Goal: Task Accomplishment & Management: Complete application form

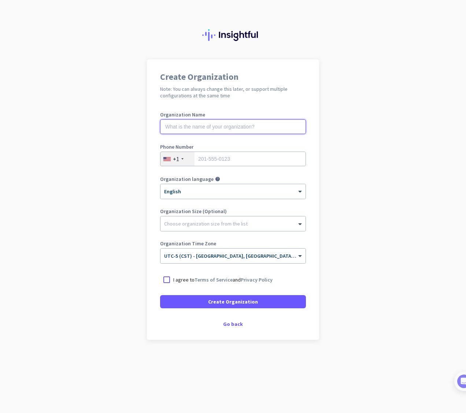
click at [225, 132] on input "text" at bounding box center [233, 126] width 146 height 15
type input "Mercor"
click at [234, 153] on input "tel" at bounding box center [233, 159] width 146 height 15
type input "3468048945"
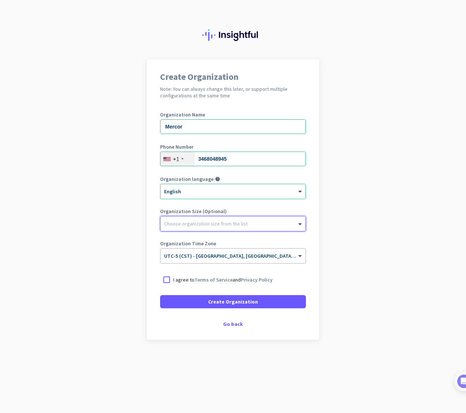
click at [285, 224] on div at bounding box center [232, 221] width 145 height 7
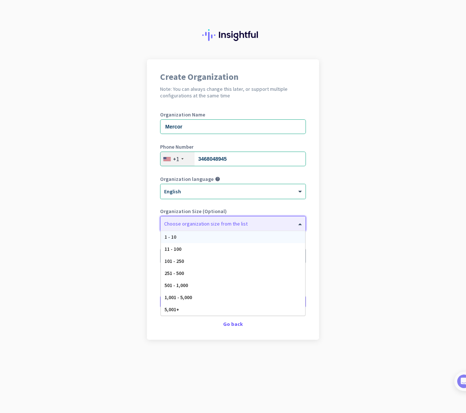
click at [245, 223] on div at bounding box center [232, 221] width 145 height 7
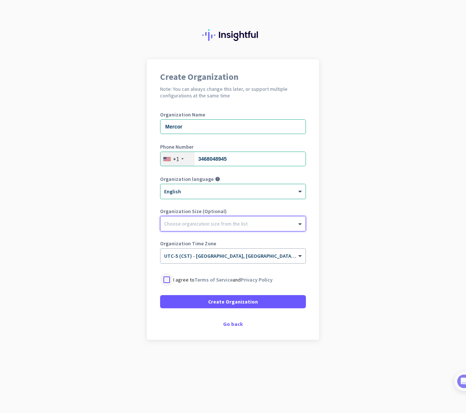
click at [170, 279] on div at bounding box center [166, 279] width 13 height 13
click at [234, 263] on ng-select "× UTC-5 (CST) - [GEOGRAPHIC_DATA], [GEOGRAPHIC_DATA], [GEOGRAPHIC_DATA], [GEOGR…" at bounding box center [233, 255] width 146 height 15
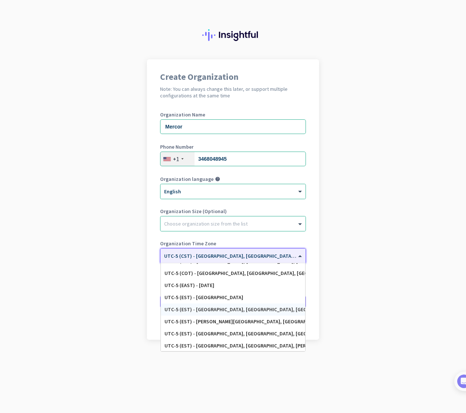
scroll to position [399, 0]
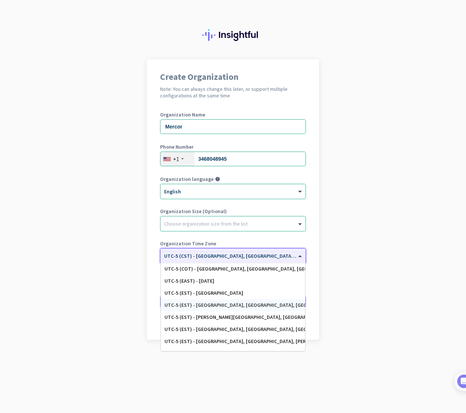
click at [202, 307] on div "UTC-5 (EST) - [GEOGRAPHIC_DATA], [GEOGRAPHIC_DATA], [GEOGRAPHIC_DATA][PERSON_NA…" at bounding box center [232, 305] width 137 height 6
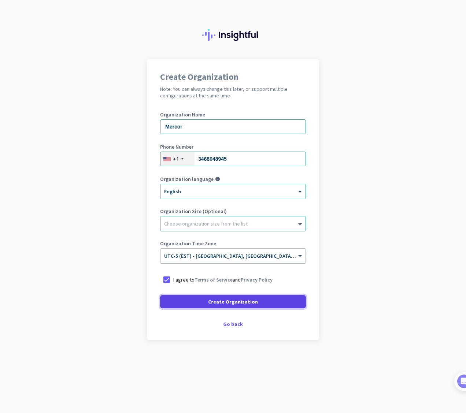
click at [221, 303] on span "Create Organization" at bounding box center [233, 301] width 50 height 7
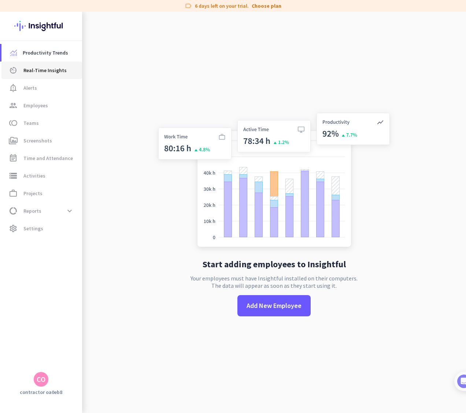
click at [40, 72] on span "Real-Time Insights" at bounding box center [44, 70] width 43 height 9
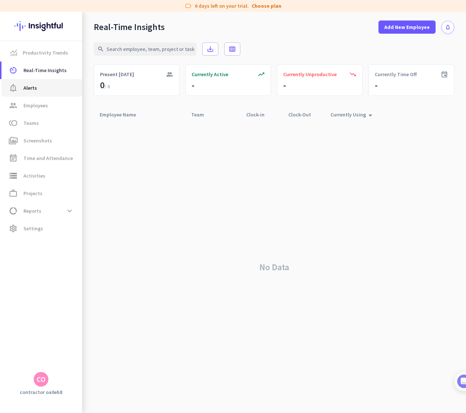
click at [36, 89] on span "Alerts" at bounding box center [30, 88] width 14 height 9
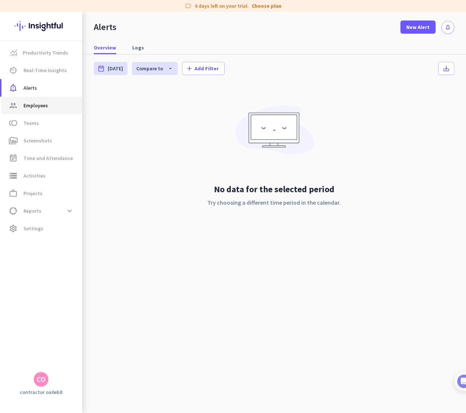
click at [63, 104] on span "group Employees" at bounding box center [41, 105] width 69 height 9
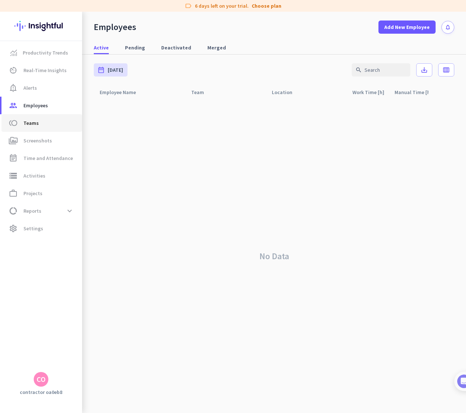
click at [34, 122] on span "Teams" at bounding box center [30, 123] width 15 height 9
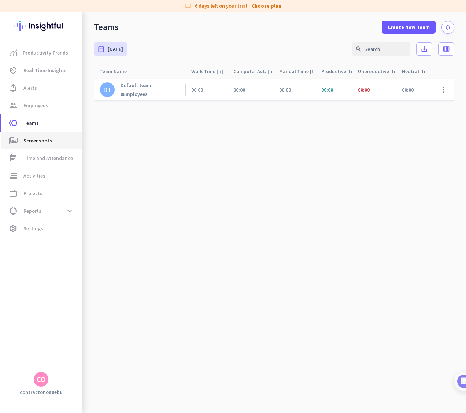
click at [32, 140] on span "Screenshots" at bounding box center [37, 140] width 29 height 9
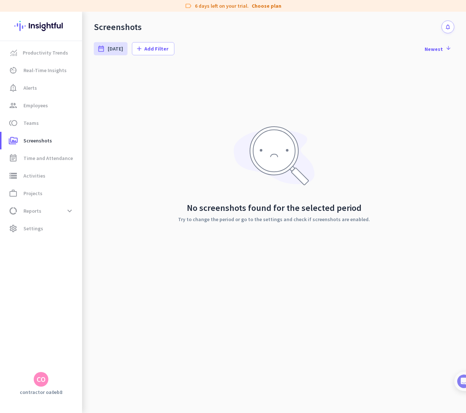
click at [188, 130] on div "No screenshots found for the selected period Try to change the period or go to …" at bounding box center [274, 174] width 360 height 220
click at [162, 89] on div "No screenshots found for the selected period Try to change the period or go to …" at bounding box center [274, 174] width 360 height 220
click at [38, 171] on span "Activities" at bounding box center [34, 175] width 22 height 9
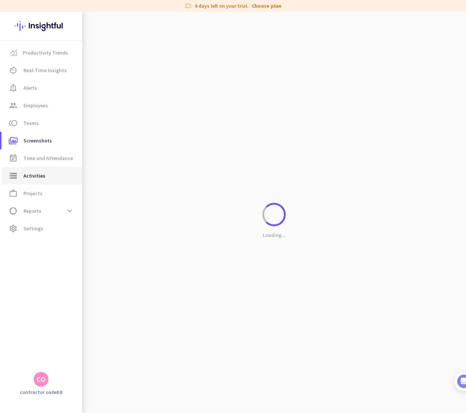
type input "[DATE]"
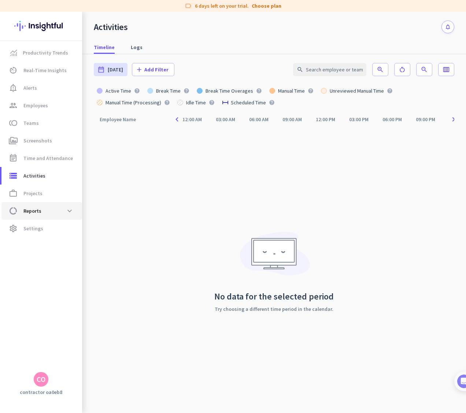
click at [59, 219] on link "data_usage Reports expand_more" at bounding box center [41, 211] width 81 height 18
type input "[DATE] - [DATE]"
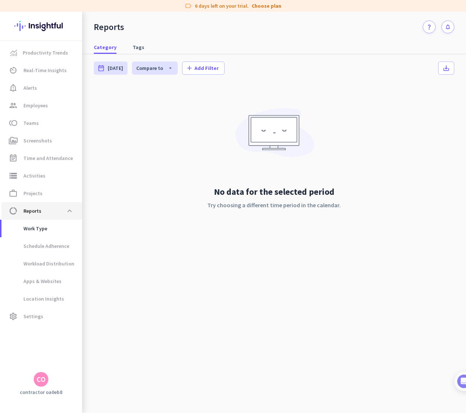
click at [61, 214] on span "data_usage Reports expand_less" at bounding box center [41, 210] width 69 height 13
click at [53, 196] on span "work_outline Projects" at bounding box center [41, 193] width 69 height 9
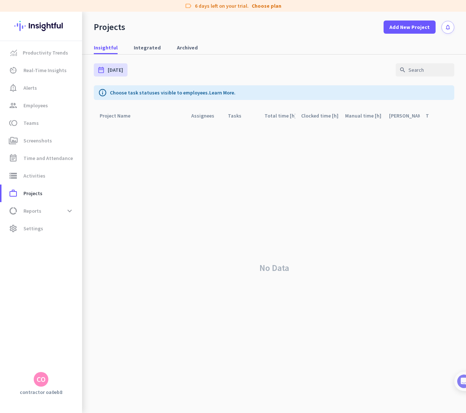
click at [254, 11] on div "label 6 days left on your trial. Choose plan Productivity Trends av_timer Real-…" at bounding box center [233, 206] width 466 height 413
drag, startPoint x: 78, startPoint y: 36, endPoint x: 72, endPoint y: 57, distance: 22.4
click at [78, 36] on div at bounding box center [41, 26] width 82 height 29
click at [71, 58] on link "Productivity Trends" at bounding box center [41, 53] width 81 height 18
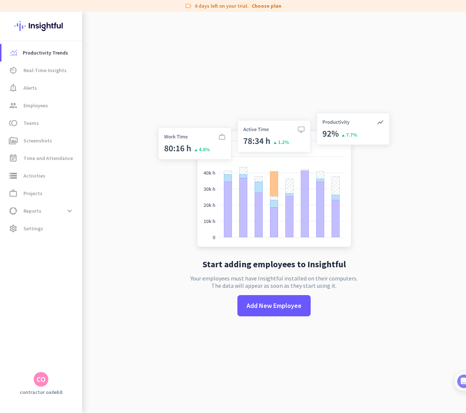
drag, startPoint x: 154, startPoint y: 293, endPoint x: 71, endPoint y: 255, distance: 91.5
click at [148, 291] on app-no-employees "Start adding employees to Insightful Your employees must have Insightful instal…" at bounding box center [274, 218] width 384 height 413
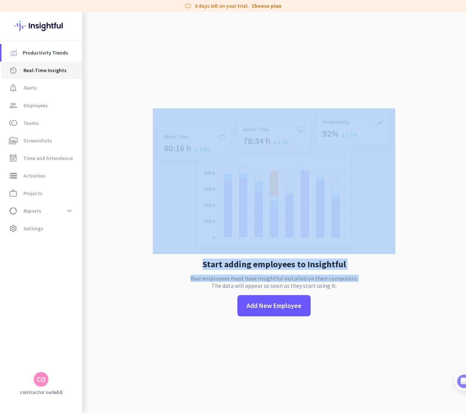
click at [64, 70] on span "av_timer Real-Time Insights" at bounding box center [41, 70] width 69 height 9
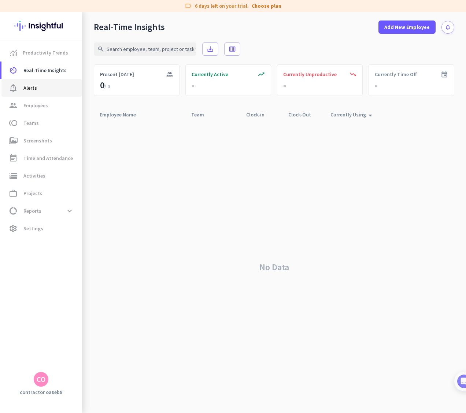
click at [25, 84] on span "Alerts" at bounding box center [30, 88] width 14 height 9
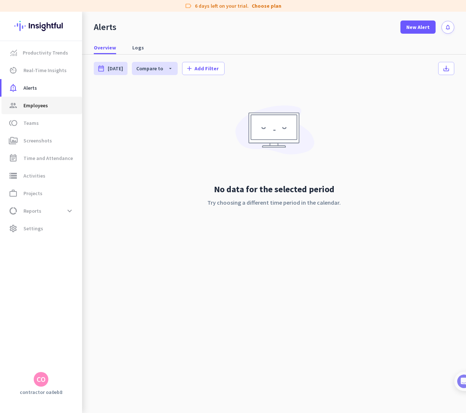
click at [59, 99] on link "group Employees" at bounding box center [41, 106] width 81 height 18
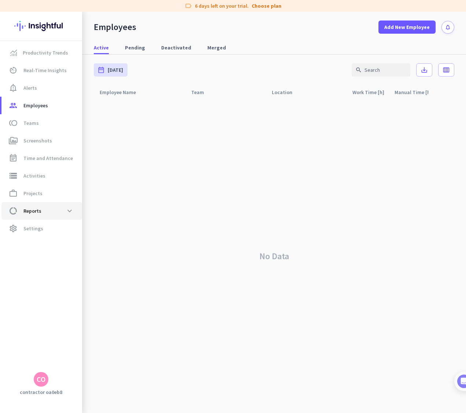
click at [55, 211] on span "data_usage Reports expand_more" at bounding box center [41, 210] width 69 height 13
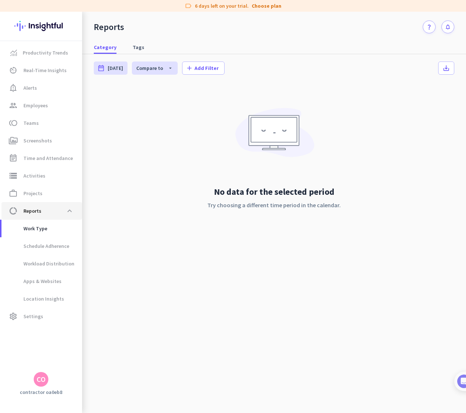
click at [57, 212] on span "data_usage Reports expand_less" at bounding box center [41, 210] width 69 height 13
click at [57, 121] on span "toll Teams" at bounding box center [41, 123] width 69 height 9
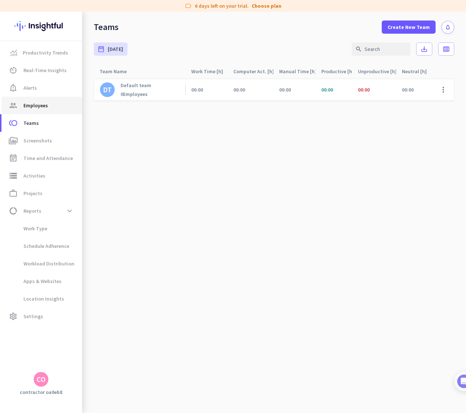
click at [55, 103] on span "group Employees" at bounding box center [41, 105] width 69 height 9
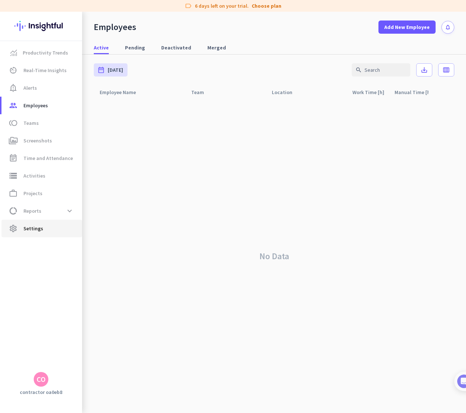
click at [51, 222] on link "settings Settings" at bounding box center [41, 229] width 81 height 18
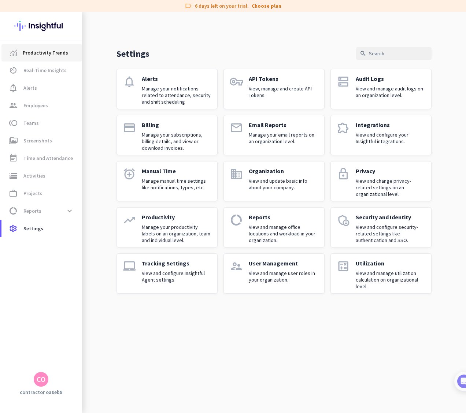
click at [41, 48] on link "Productivity Trends" at bounding box center [41, 53] width 81 height 18
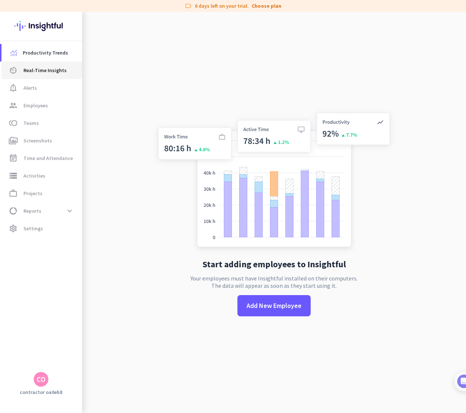
click at [27, 67] on span "Real-Time Insights" at bounding box center [44, 70] width 43 height 9
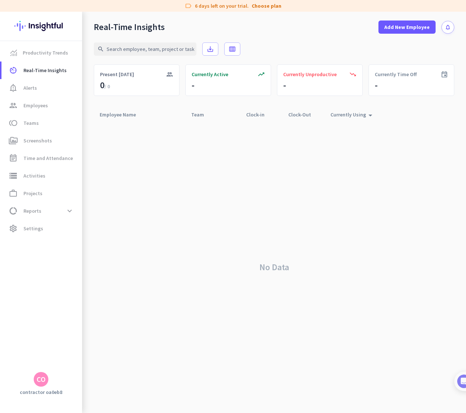
click at [350, 114] on div "Currently Using arrow_drop_up" at bounding box center [352, 115] width 44 height 10
click at [347, 115] on div "Currently Using arrow_drop_up" at bounding box center [352, 115] width 44 height 10
click at [48, 76] on link "av_timer Real-Time Insights" at bounding box center [41, 71] width 81 height 18
click at [47, 84] on span "notification_important Alerts" at bounding box center [41, 88] width 69 height 9
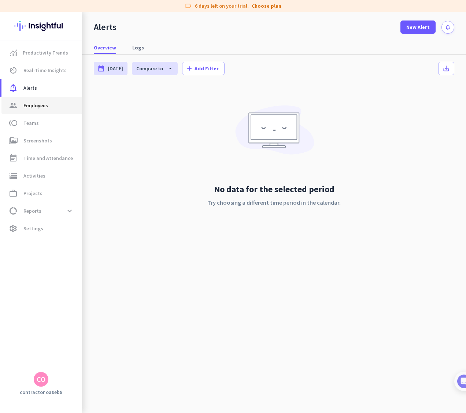
click at [48, 108] on span "group Employees" at bounding box center [41, 105] width 69 height 9
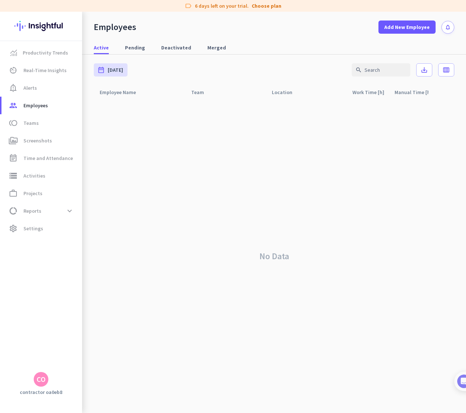
click at [451, 30] on button "notifications" at bounding box center [447, 27] width 13 height 13
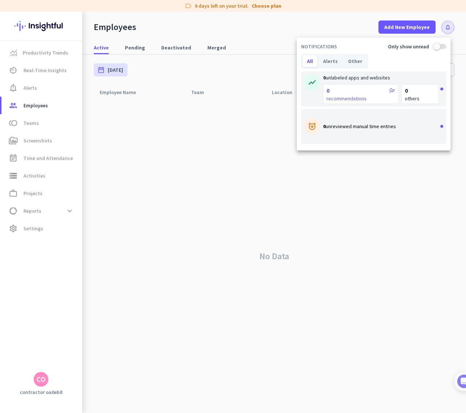
click at [171, 104] on div at bounding box center [233, 206] width 466 height 413
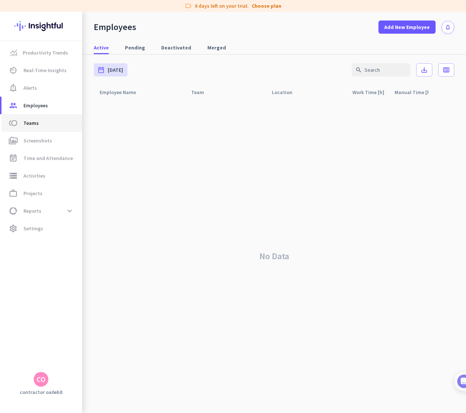
click at [33, 125] on span "Teams" at bounding box center [30, 123] width 15 height 9
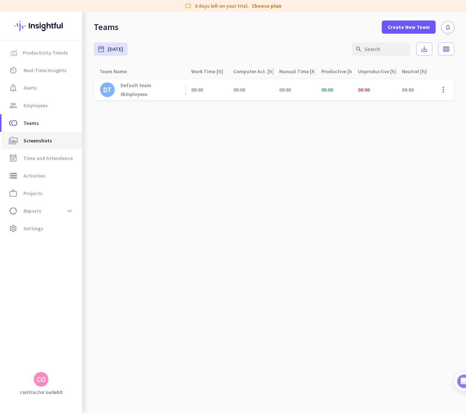
click at [44, 145] on span "Screenshots" at bounding box center [37, 140] width 29 height 9
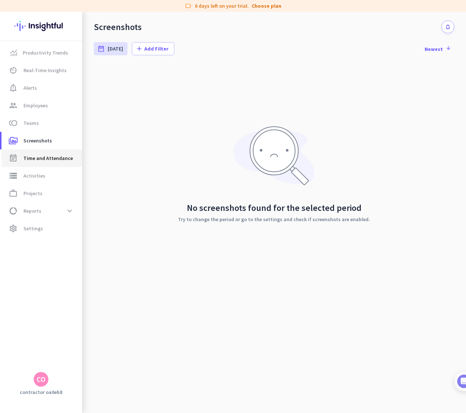
click at [64, 156] on span "Time and Attendance" at bounding box center [47, 158] width 49 height 9
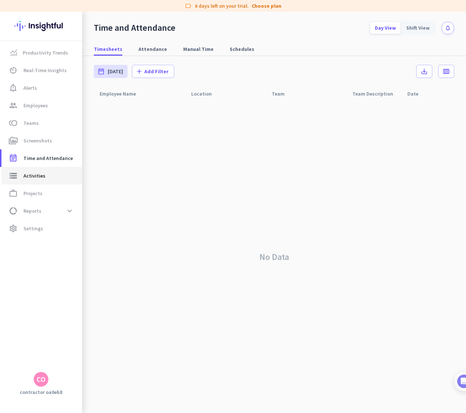
click at [47, 179] on span "storage Activities" at bounding box center [41, 175] width 69 height 9
type input "[DATE]"
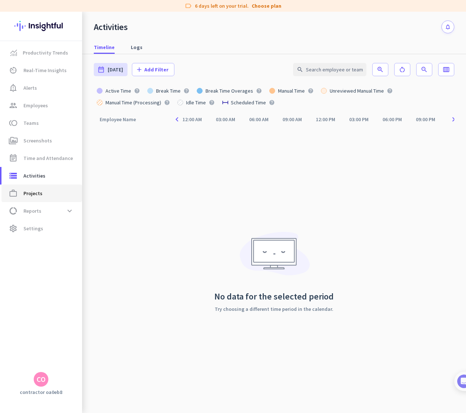
click at [33, 191] on span "Projects" at bounding box center [32, 193] width 19 height 9
type input "[DATE] - [DATE]"
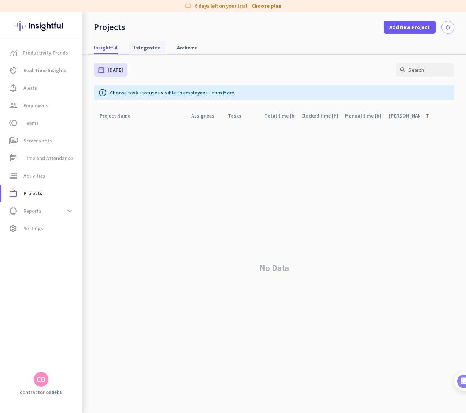
click at [145, 46] on span "Integrated" at bounding box center [147, 47] width 27 height 7
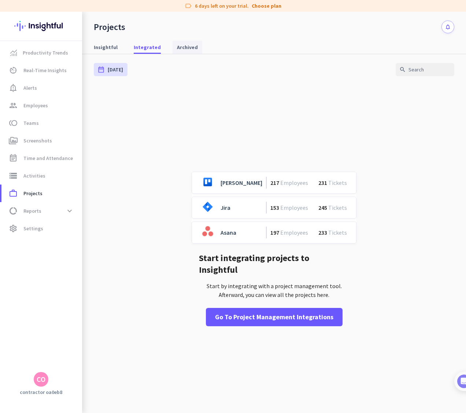
click at [177, 45] on span "Archived" at bounding box center [187, 47] width 21 height 7
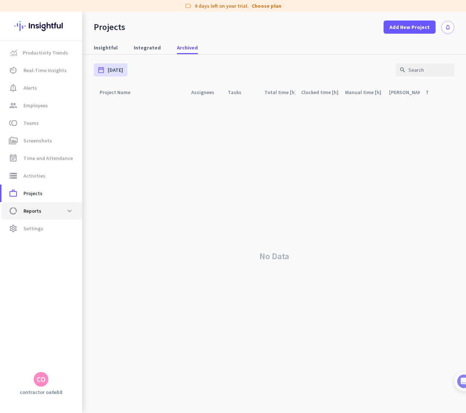
click at [6, 218] on link "data_usage Reports expand_more" at bounding box center [41, 211] width 81 height 18
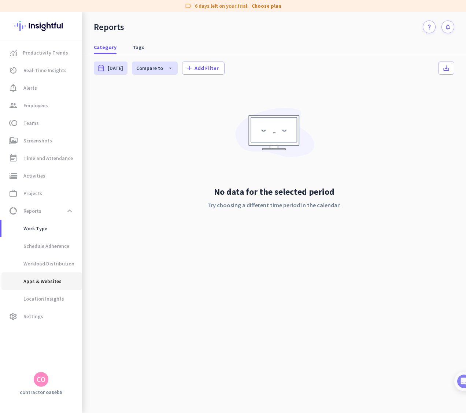
click at [56, 286] on span "Apps & Websites" at bounding box center [34, 282] width 54 height 18
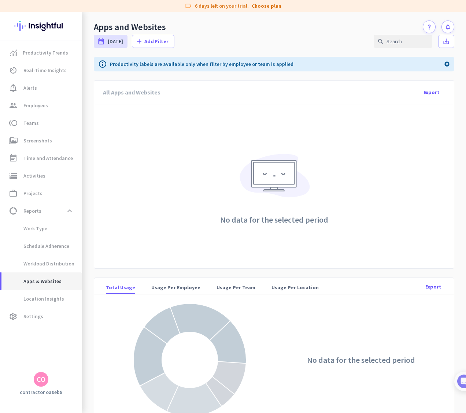
scroll to position [20, 0]
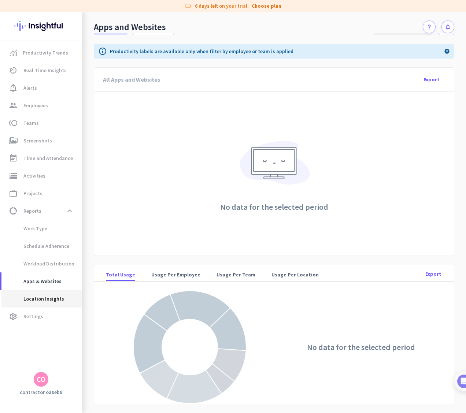
click at [54, 294] on span "Location Insights" at bounding box center [35, 299] width 57 height 18
type input "[DATE] - [DATE]"
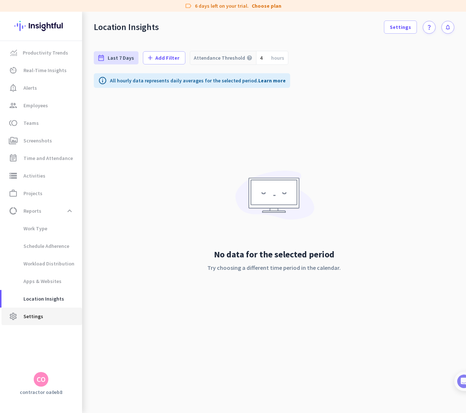
click at [55, 318] on span "settings Settings" at bounding box center [41, 316] width 69 height 9
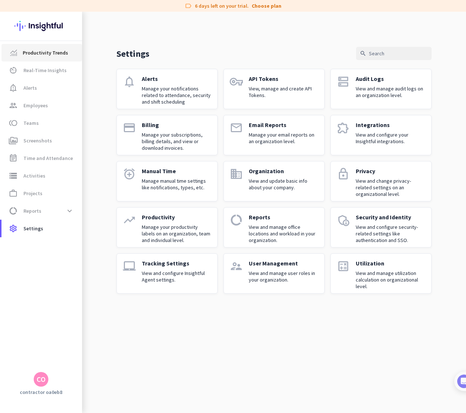
click at [38, 57] on span "Productivity Trends" at bounding box center [45, 52] width 45 height 9
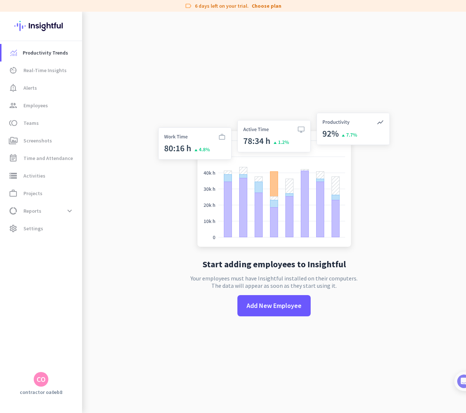
click at [43, 379] on div "CO" at bounding box center [41, 379] width 9 height 7
click at [71, 352] on span "Help" at bounding box center [80, 352] width 44 height 7
click at [53, 30] on img at bounding box center [40, 26] width 53 height 29
click at [47, 377] on div "CO" at bounding box center [41, 379] width 15 height 15
click at [74, 369] on span "Sign out" at bounding box center [80, 365] width 56 height 13
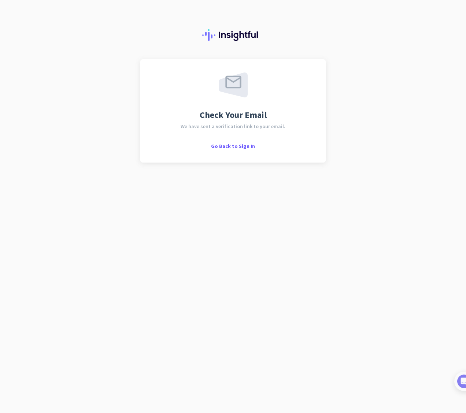
click at [339, 89] on div "Check Your Email We have sent a verification link to your email. Go Back to Sig…" at bounding box center [233, 206] width 466 height 413
